Goal: Information Seeking & Learning: Understand process/instructions

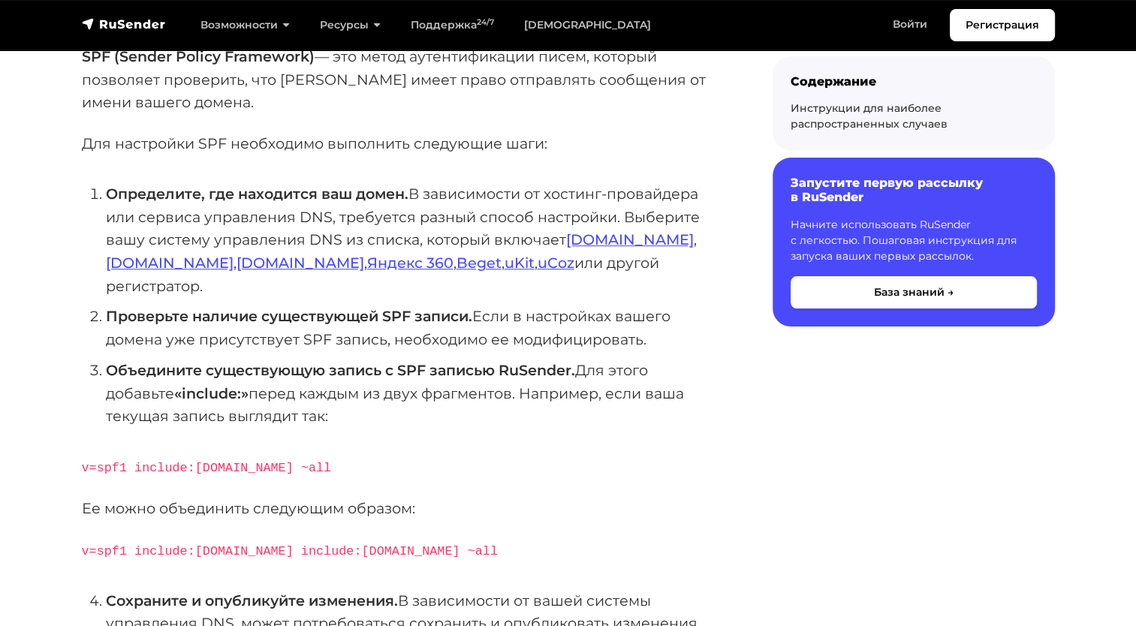
scroll to position [225, 0]
click at [592, 243] on link "[DOMAIN_NAME]" at bounding box center [630, 240] width 128 height 18
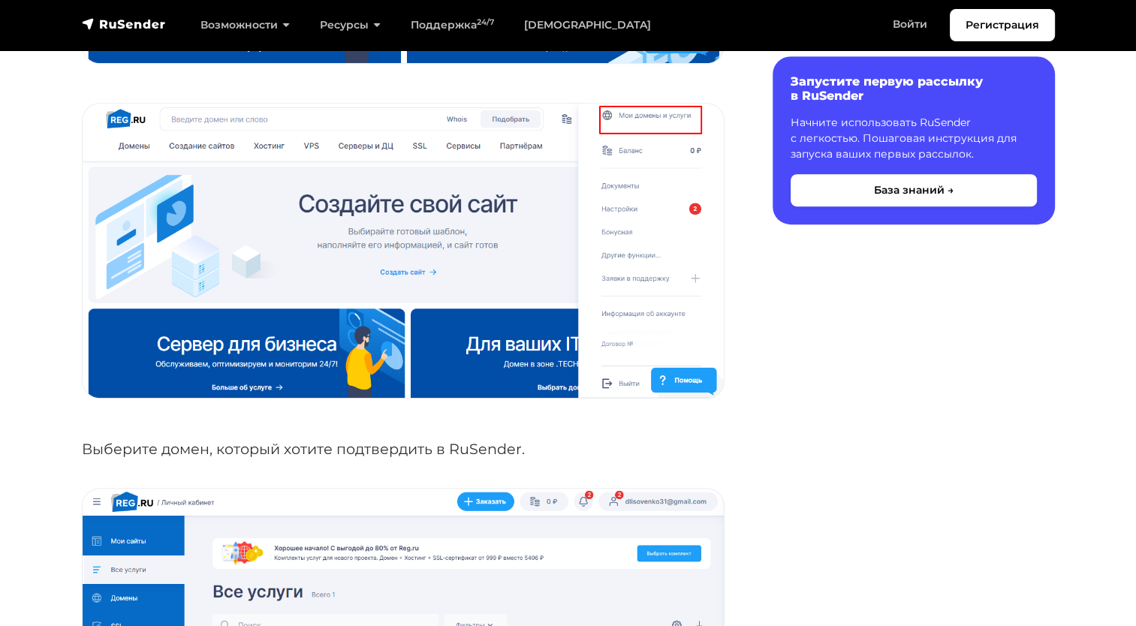
scroll to position [676, 0]
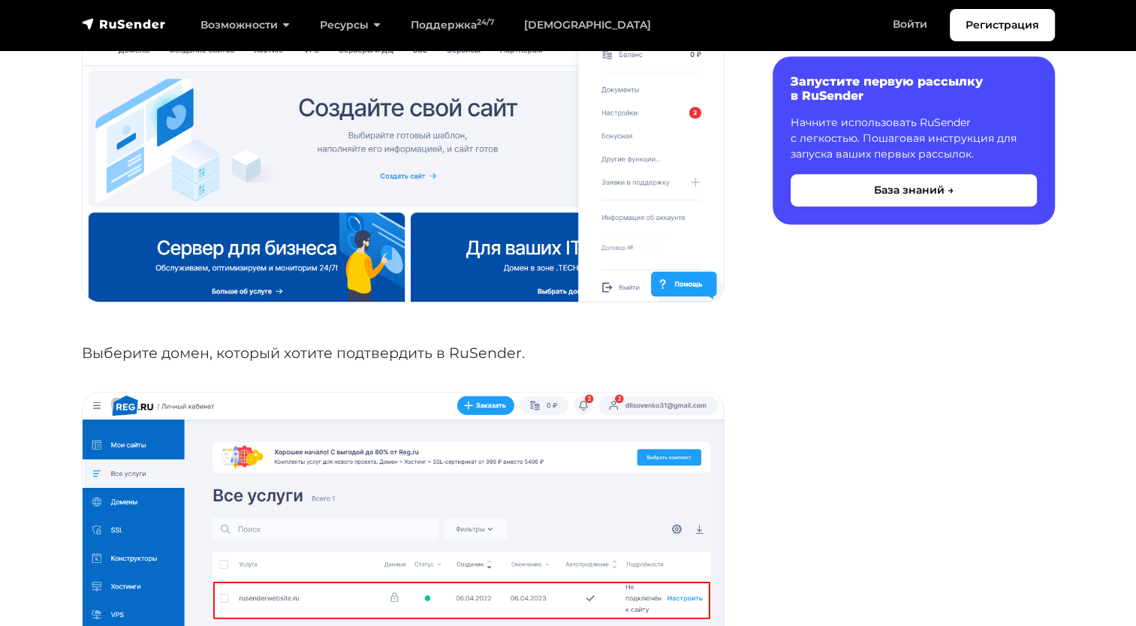
scroll to position [1052, 0]
